Goal: Task Accomplishment & Management: Use online tool/utility

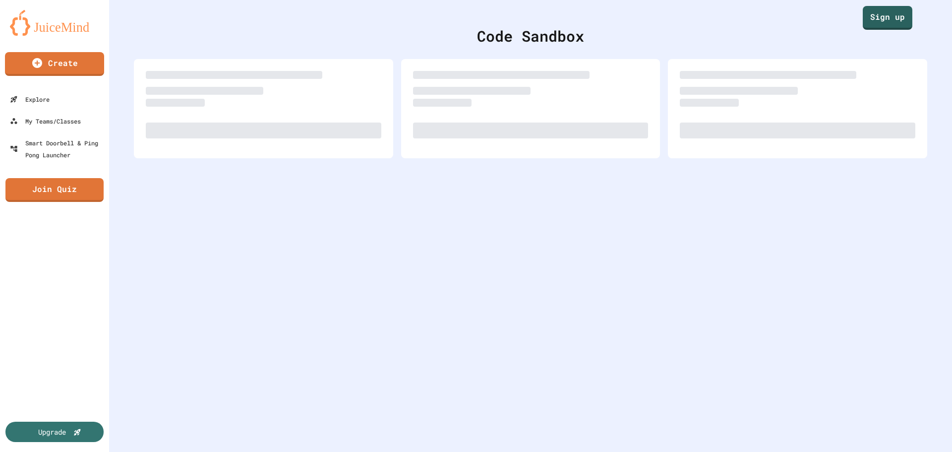
click at [54, 31] on img at bounding box center [54, 23] width 89 height 26
click at [885, 26] on link "Sign up" at bounding box center [888, 17] width 50 height 25
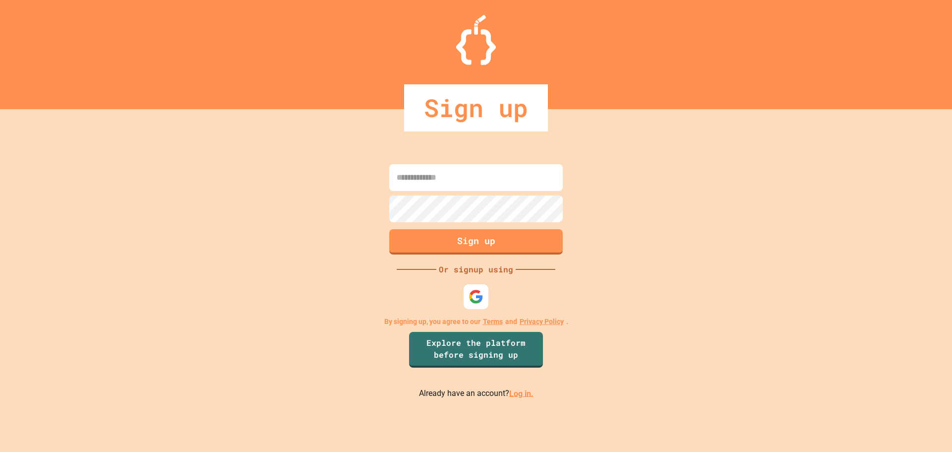
click at [510, 387] on p "Already have an account? Log in." at bounding box center [476, 393] width 115 height 12
click at [513, 391] on link "Log in." at bounding box center [521, 392] width 24 height 9
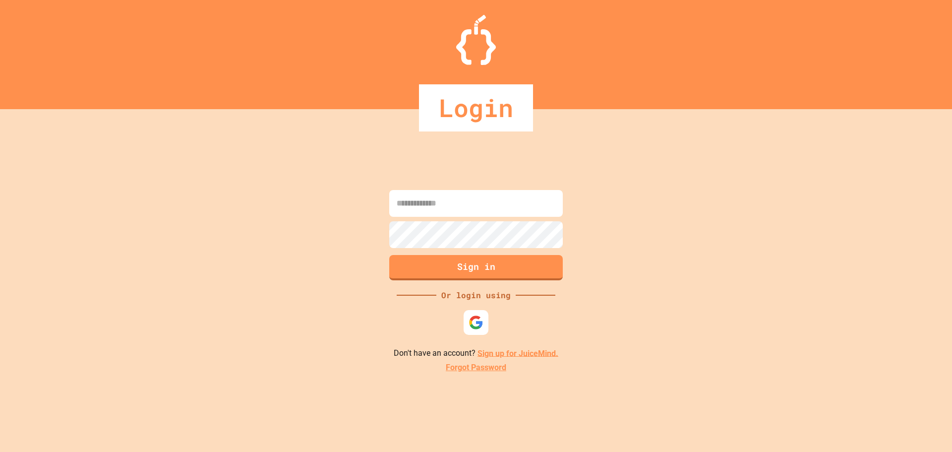
click at [487, 200] on input at bounding box center [476, 203] width 174 height 27
type input "**********"
click at [521, 264] on button "Sign in" at bounding box center [476, 266] width 177 height 26
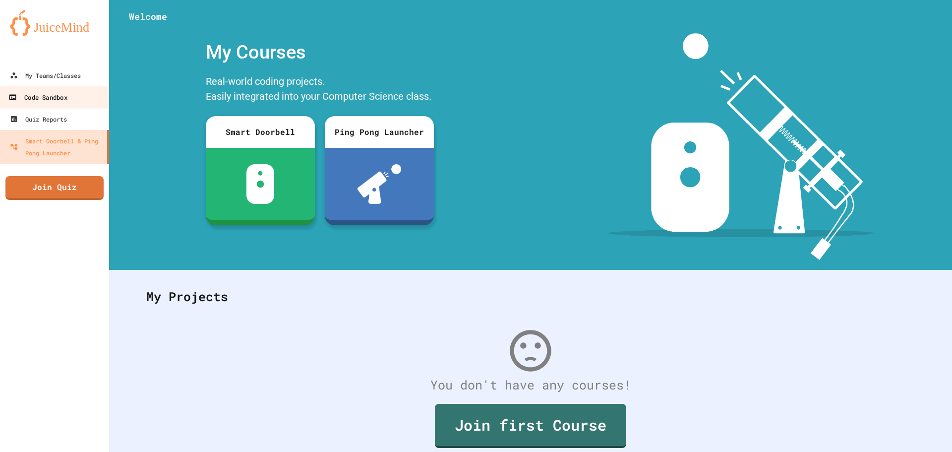
click at [84, 96] on link "Code Sandbox" at bounding box center [55, 97] width 113 height 22
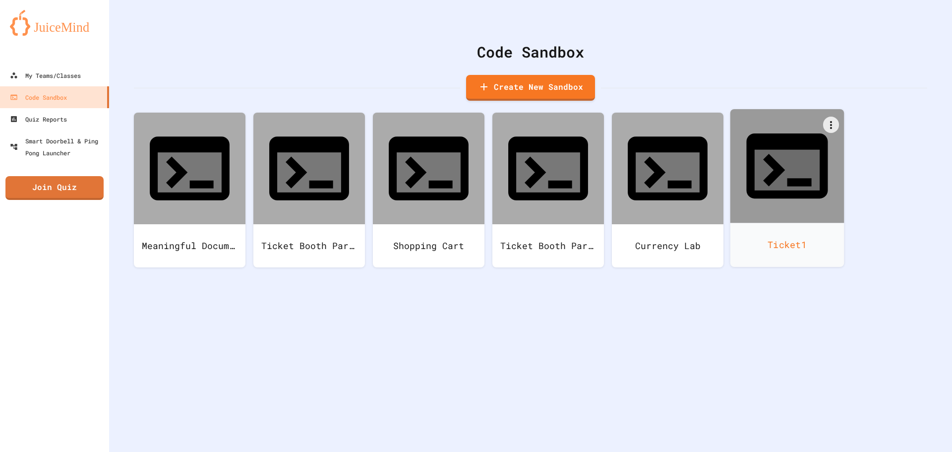
click at [771, 223] on div "Ticket1" at bounding box center [787, 245] width 114 height 44
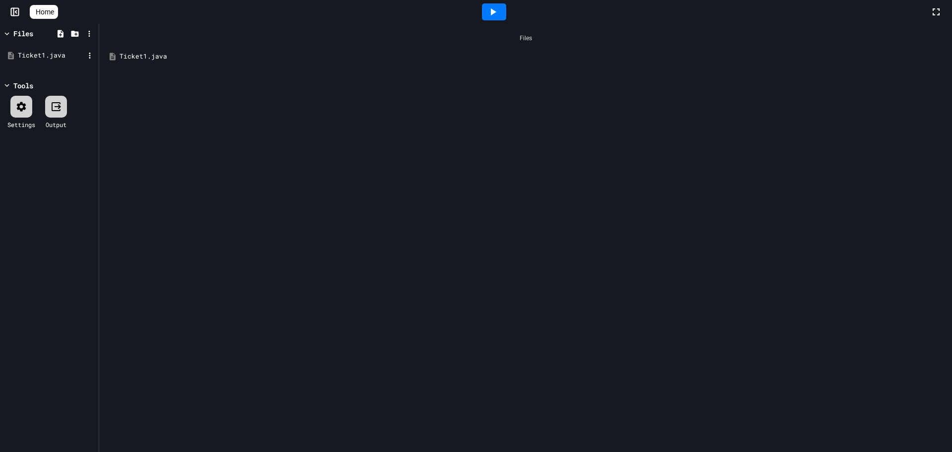
click at [78, 53] on div "Ticket1.java" at bounding box center [51, 56] width 66 height 10
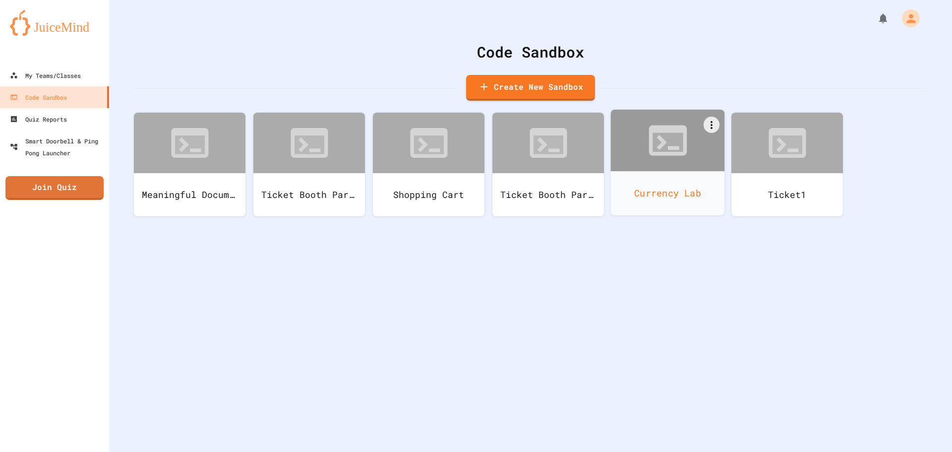
click at [652, 186] on div "Currency Lab" at bounding box center [668, 193] width 114 height 44
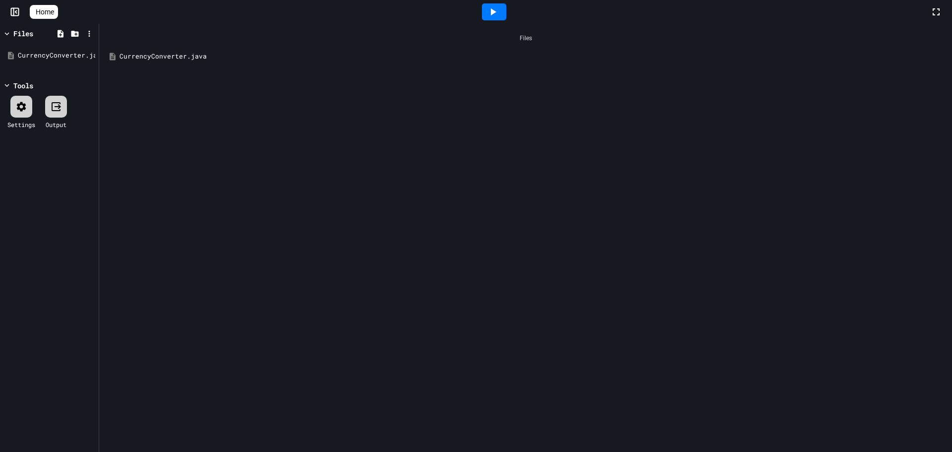
click at [182, 55] on div "CurrencyConverter.java" at bounding box center [532, 57] width 826 height 10
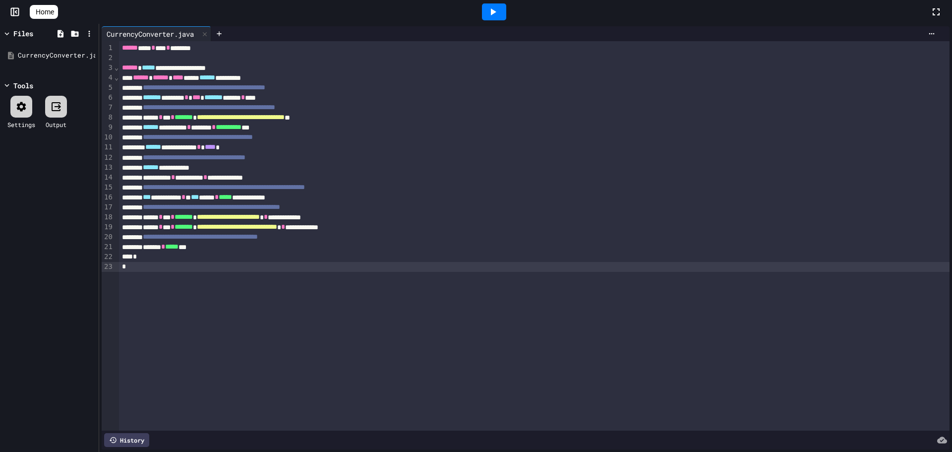
click at [313, 272] on div "**********" at bounding box center [534, 235] width 831 height 389
click at [258, 348] on div "**********" at bounding box center [534, 235] width 831 height 389
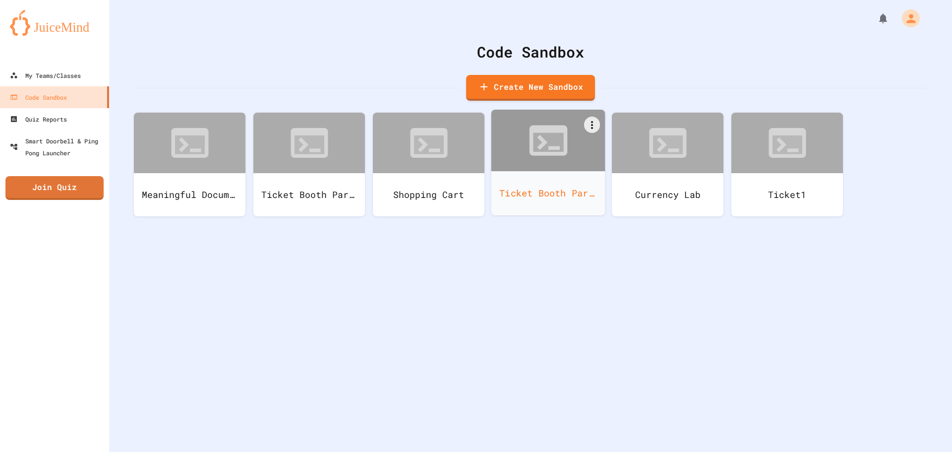
click at [558, 182] on div "Ticket Booth Part 2" at bounding box center [548, 193] width 114 height 44
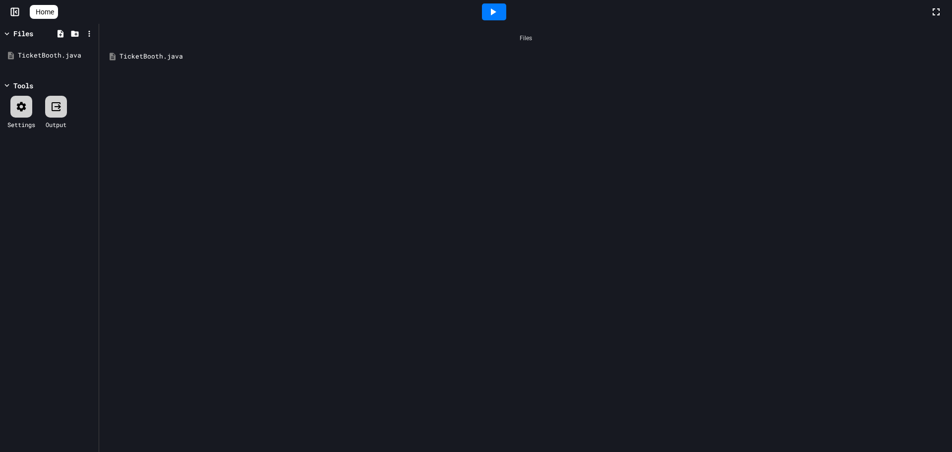
click at [152, 58] on div "TicketBooth.java" at bounding box center [532, 57] width 826 height 10
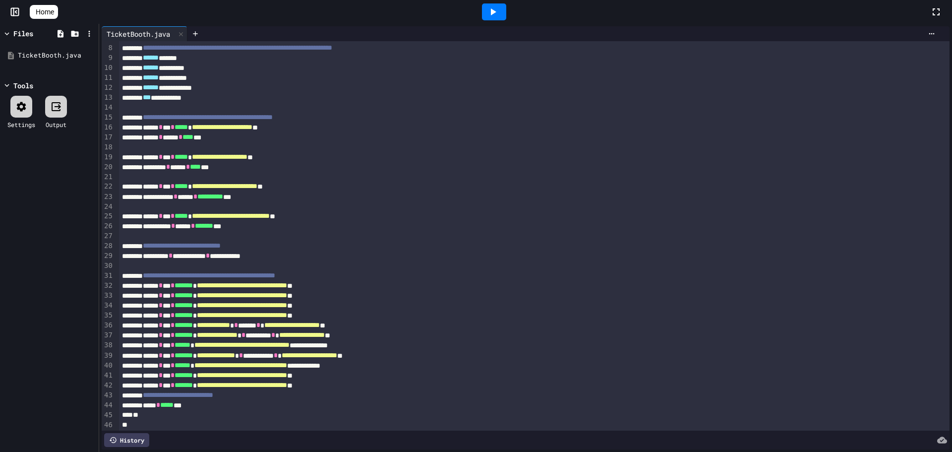
scroll to position [70, 0]
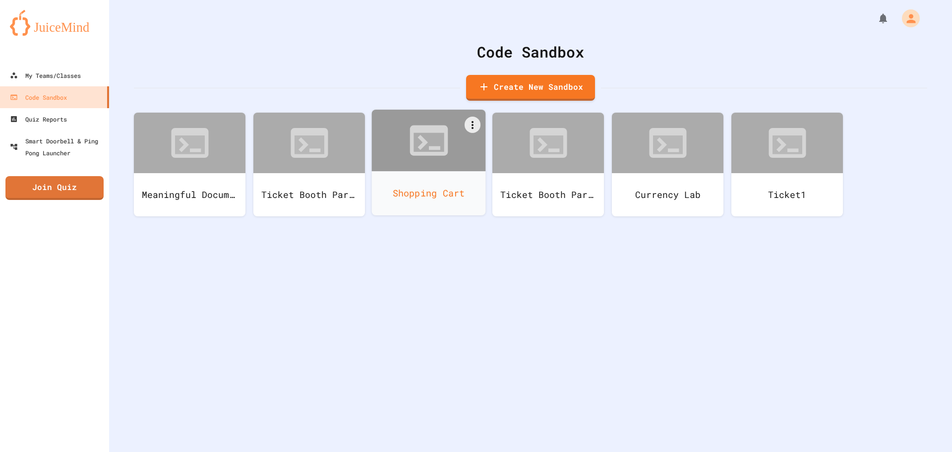
click at [429, 185] on div "Shopping Cart" at bounding box center [429, 193] width 114 height 44
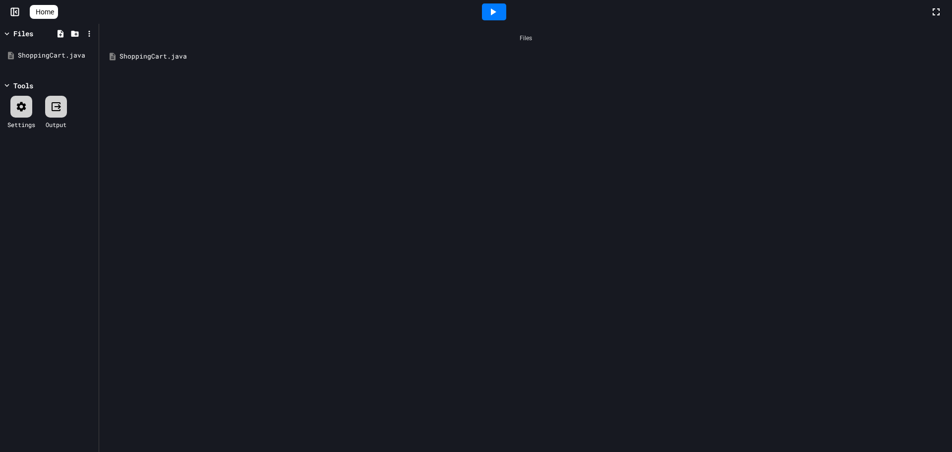
click at [206, 61] on div "ShoppingCart.java" at bounding box center [525, 57] width 843 height 18
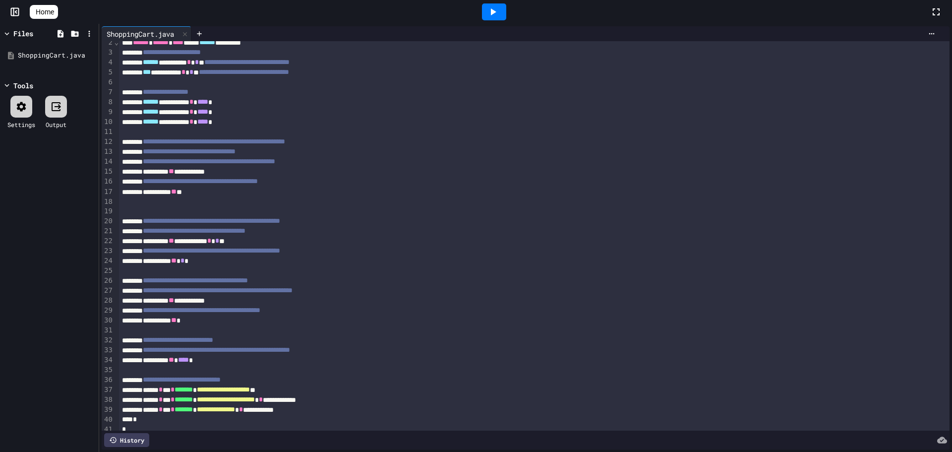
scroll to position [21, 0]
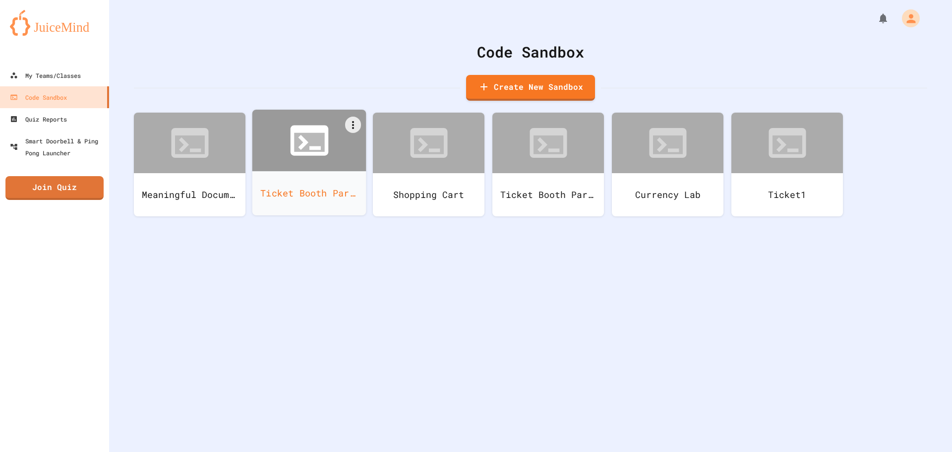
click at [311, 136] on icon at bounding box center [309, 142] width 30 height 19
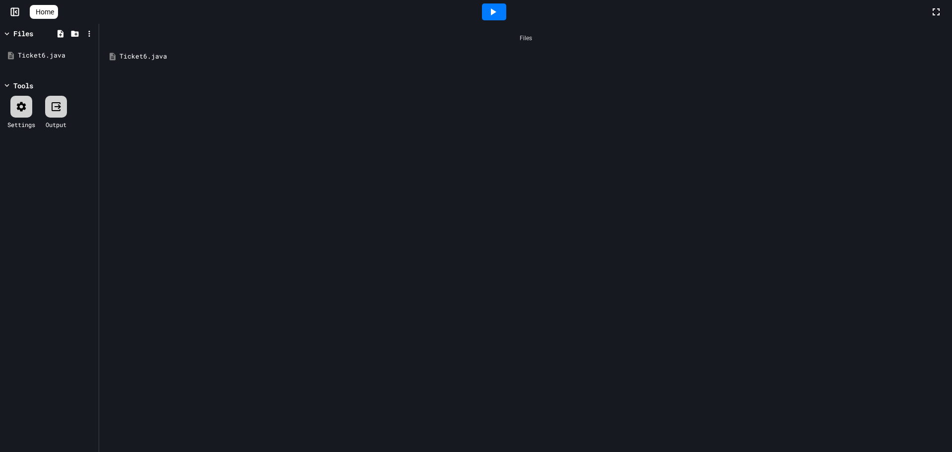
click at [209, 58] on div "Ticket6.java" at bounding box center [532, 57] width 826 height 10
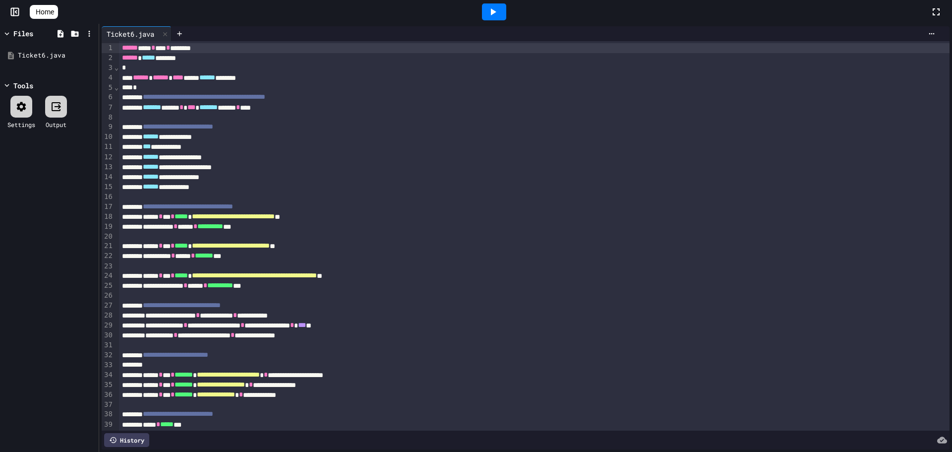
click at [519, 209] on div "**********" at bounding box center [534, 207] width 831 height 10
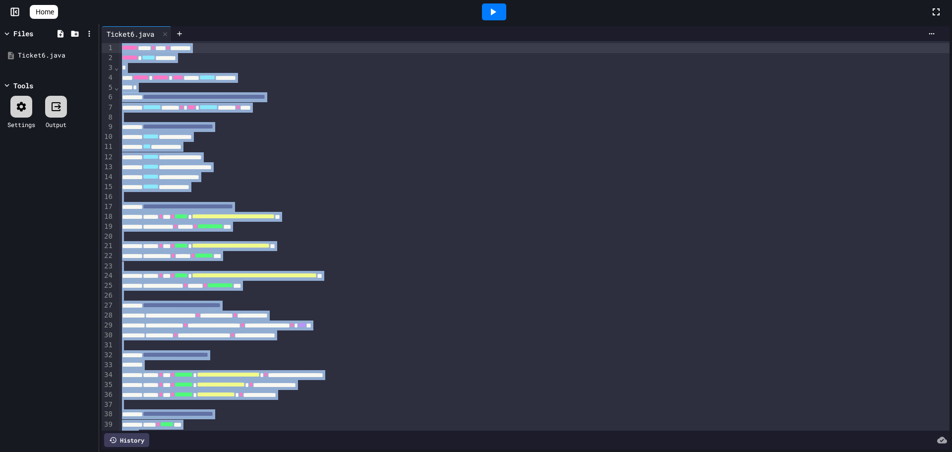
drag, startPoint x: 174, startPoint y: 426, endPoint x: 142, endPoint y: 7, distance: 420.2
click at [142, 7] on div "**********" at bounding box center [476, 226] width 952 height 452
drag, startPoint x: 581, startPoint y: 292, endPoint x: 465, endPoint y: 290, distance: 116.0
click at [582, 291] on div at bounding box center [534, 295] width 831 height 10
